Goal: Navigation & Orientation: Go to known website

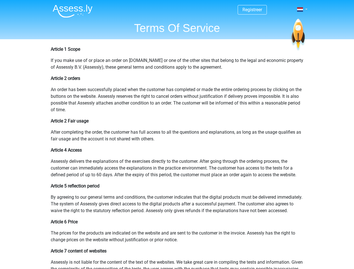
click at [300, 10] on span at bounding box center [300, 9] width 6 height 4
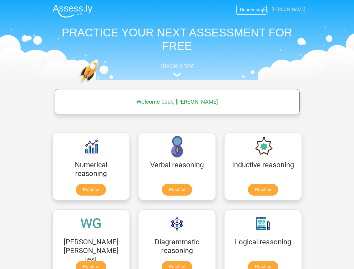
click at [286, 10] on span "Ferid Zaku" at bounding box center [288, 9] width 34 height 5
